Goal: Navigation & Orientation: Find specific page/section

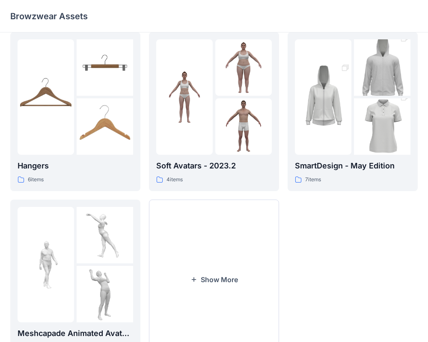
scroll to position [219, 0]
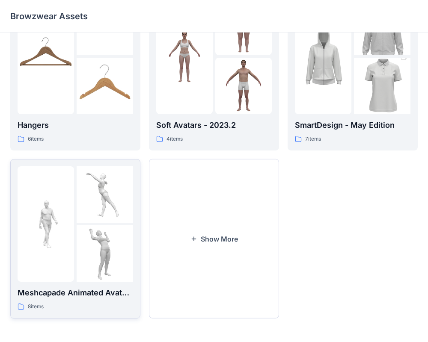
click at [74, 249] on div at bounding box center [75, 223] width 115 height 115
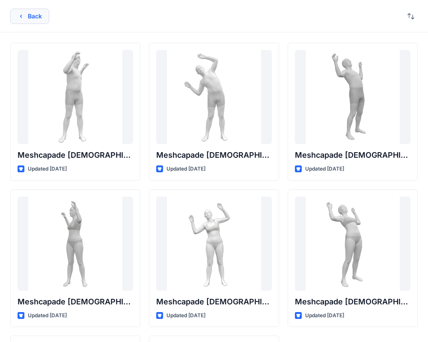
click at [28, 19] on button "Back" at bounding box center [29, 16] width 39 height 15
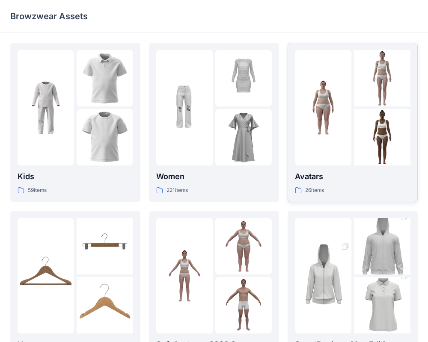
click at [348, 121] on img at bounding box center [323, 108] width 56 height 56
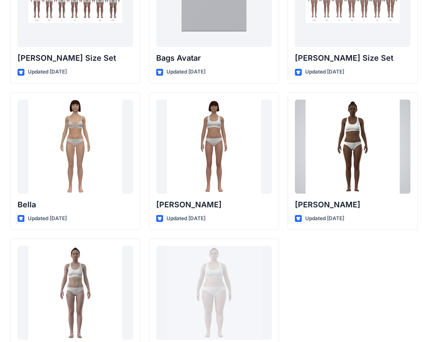
scroll to position [1021, 0]
